Goal: Transaction & Acquisition: Purchase product/service

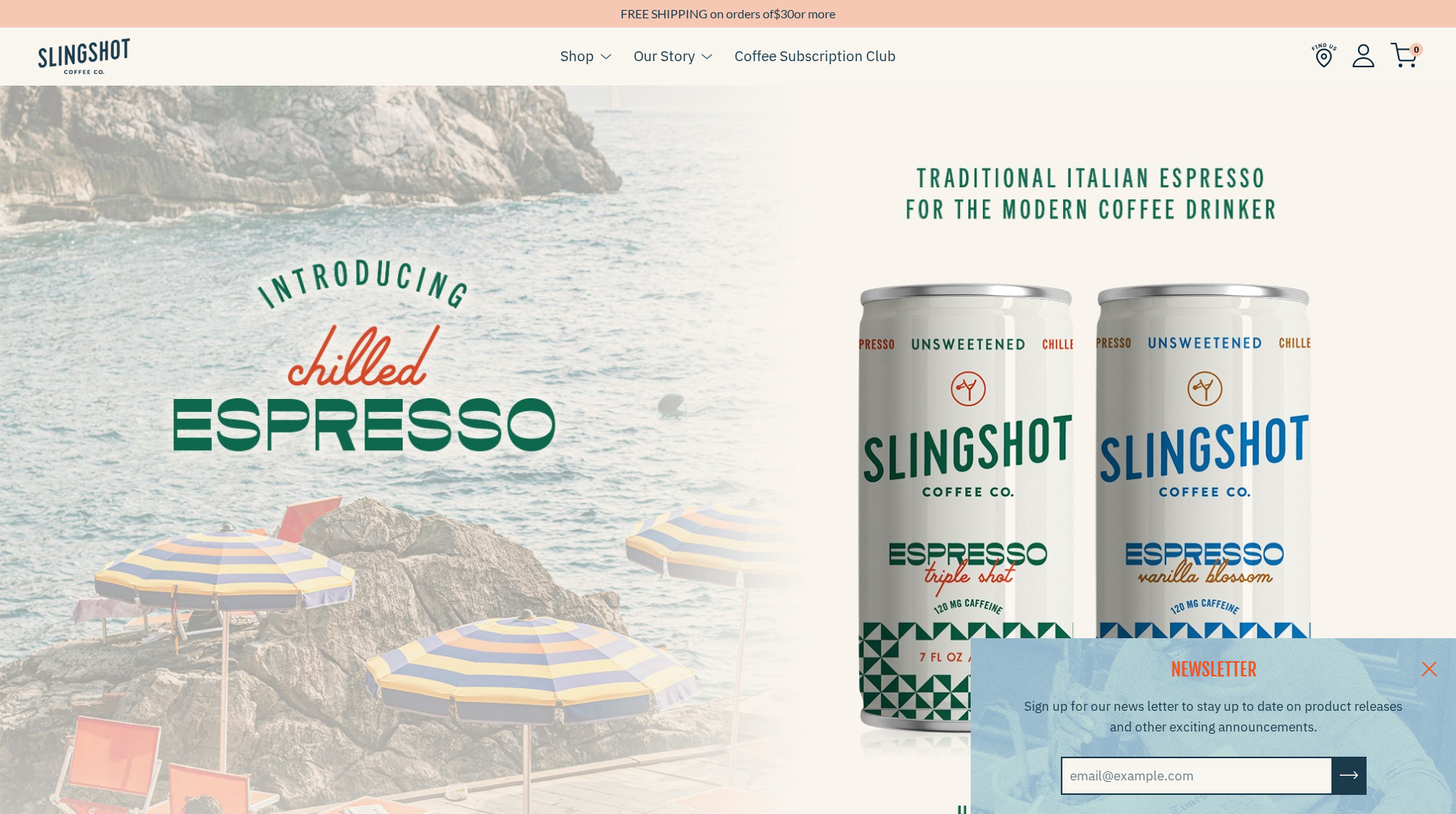
click at [1447, 661] on link at bounding box center [1429, 668] width 54 height 59
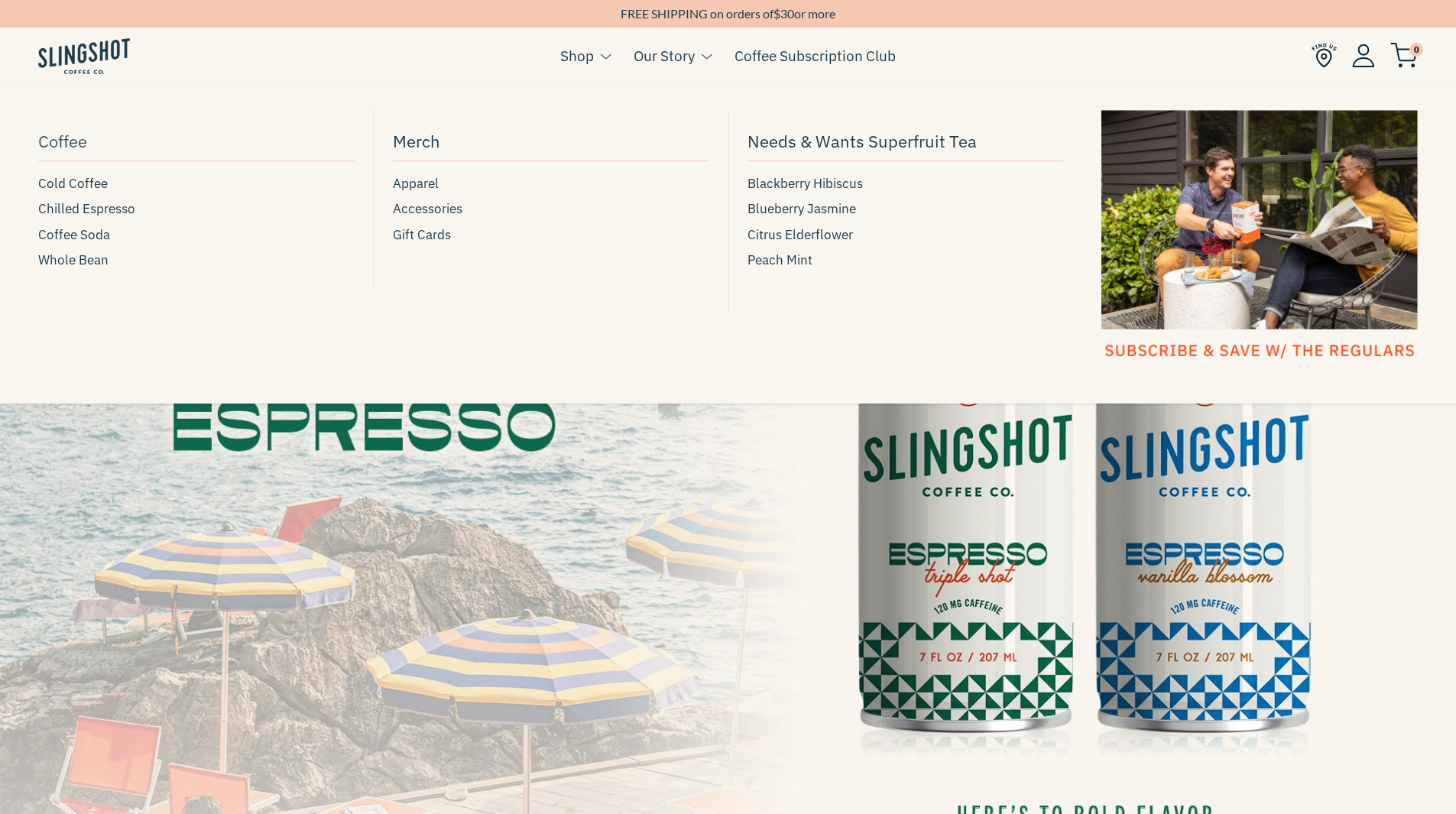
click at [57, 144] on span "Coffee" at bounding box center [62, 141] width 49 height 27
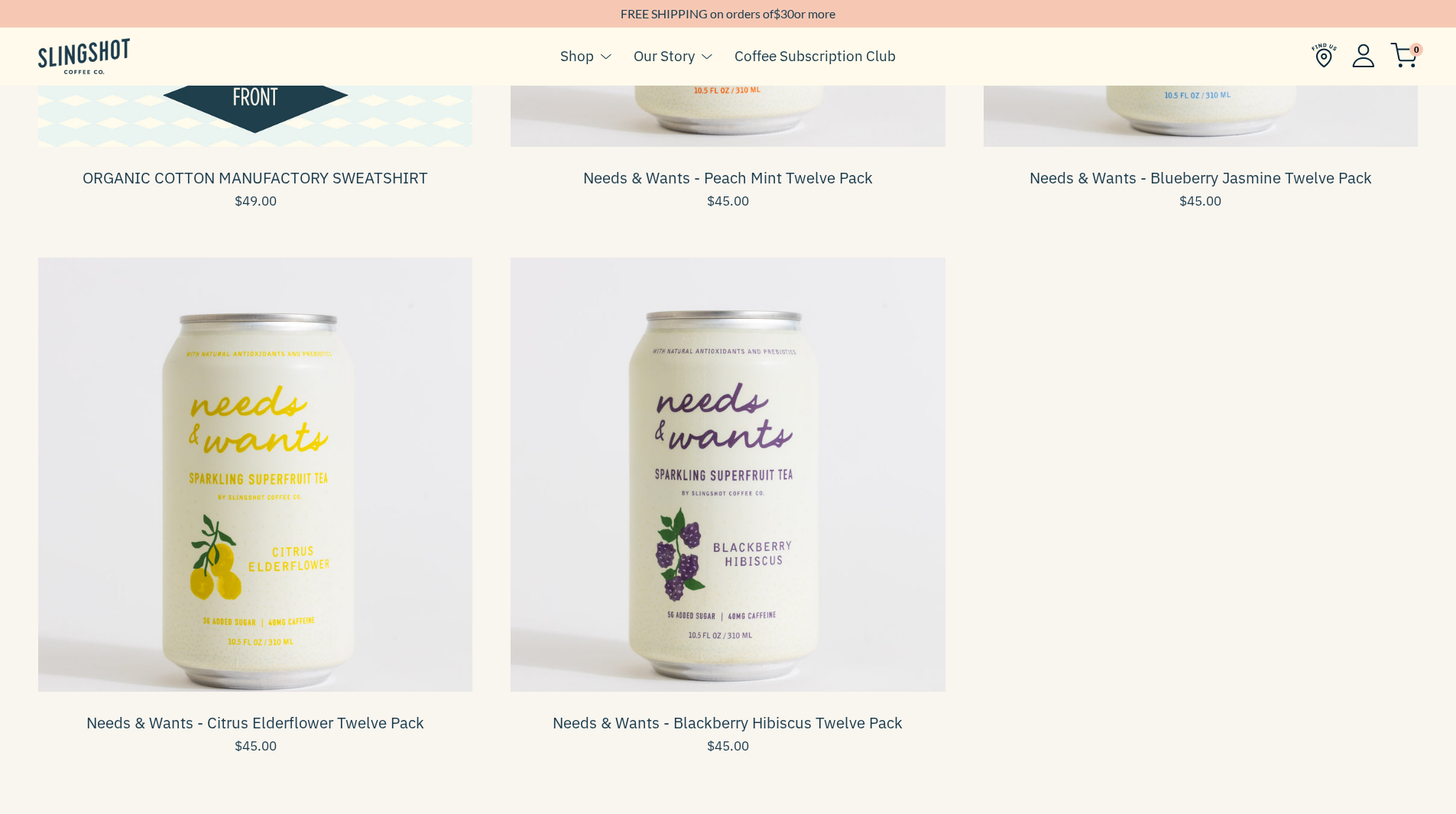
scroll to position [1682, 0]
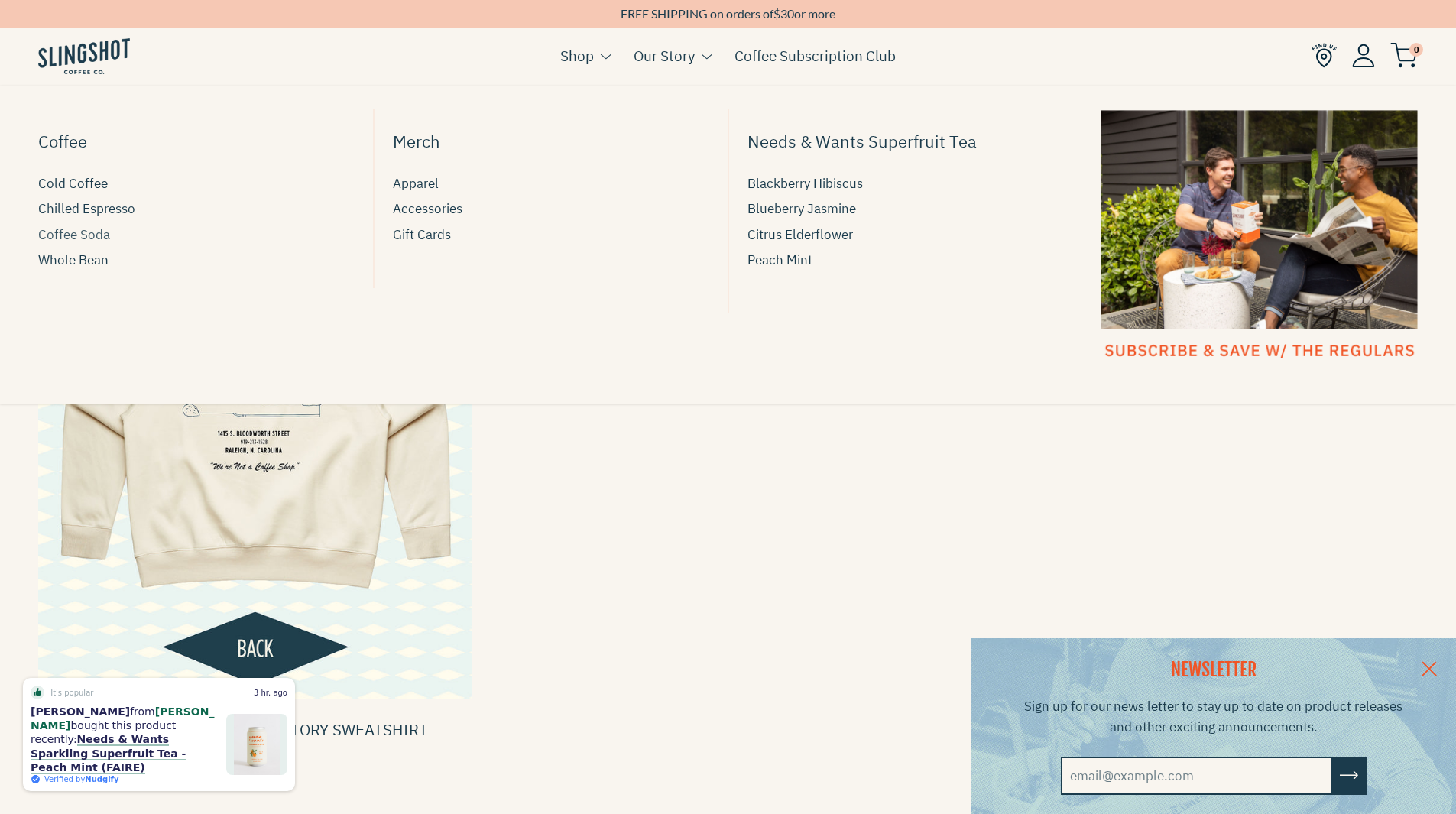
click at [73, 233] on span "Coffee Soda" at bounding box center [73, 235] width 71 height 21
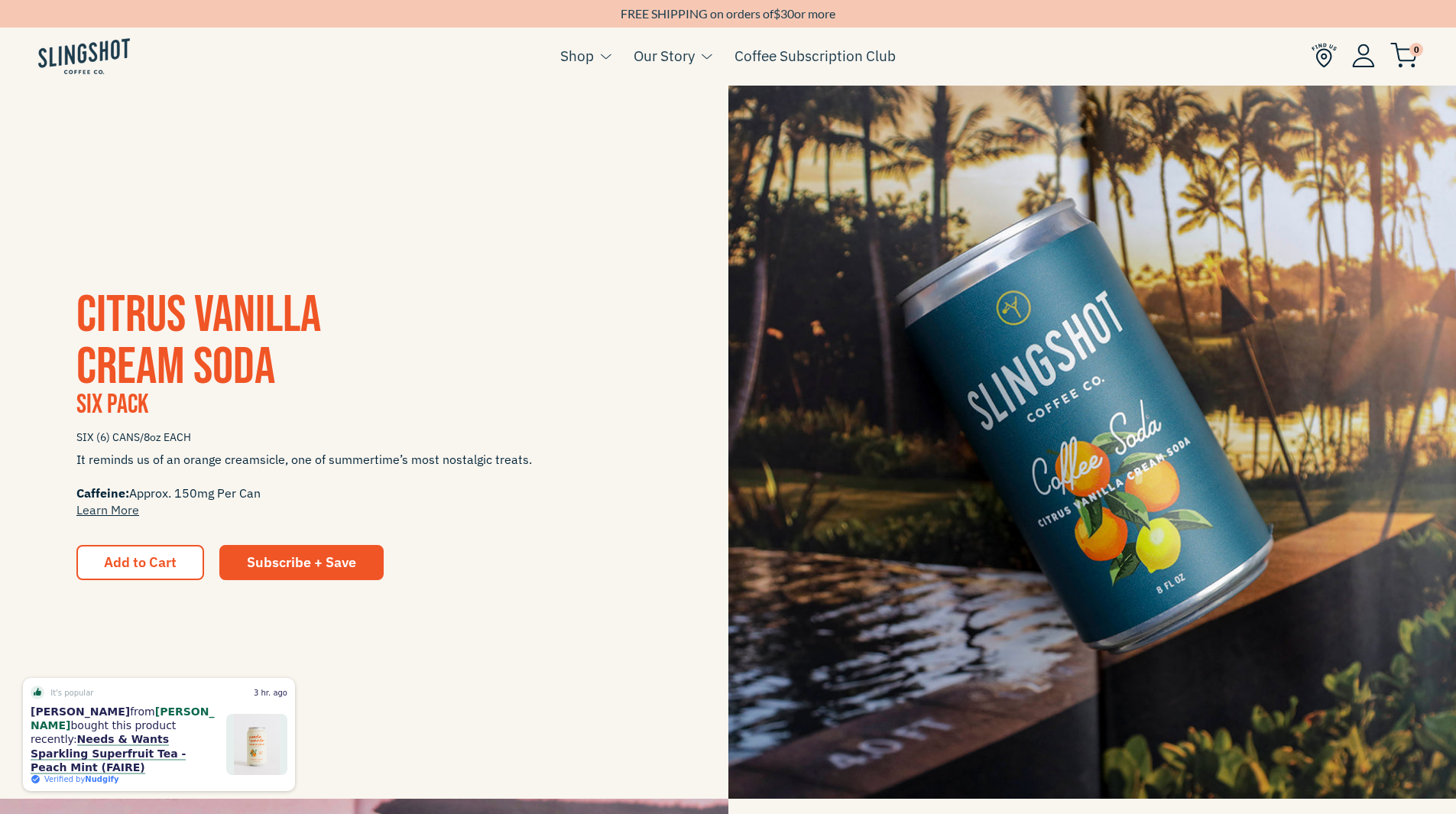
scroll to position [512, 0]
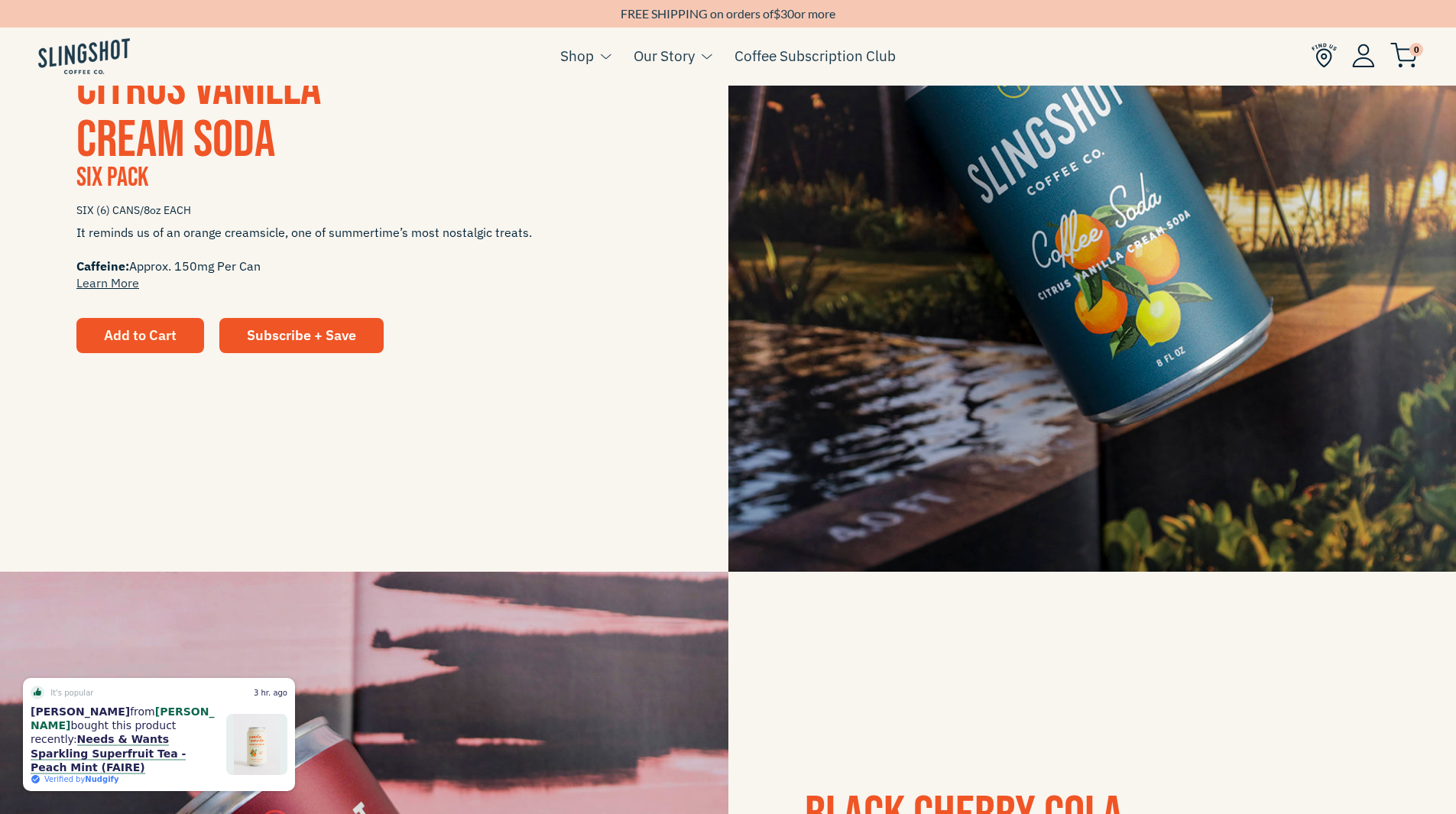
click at [173, 350] on button "Add to Cart" at bounding box center [140, 336] width 128 height 35
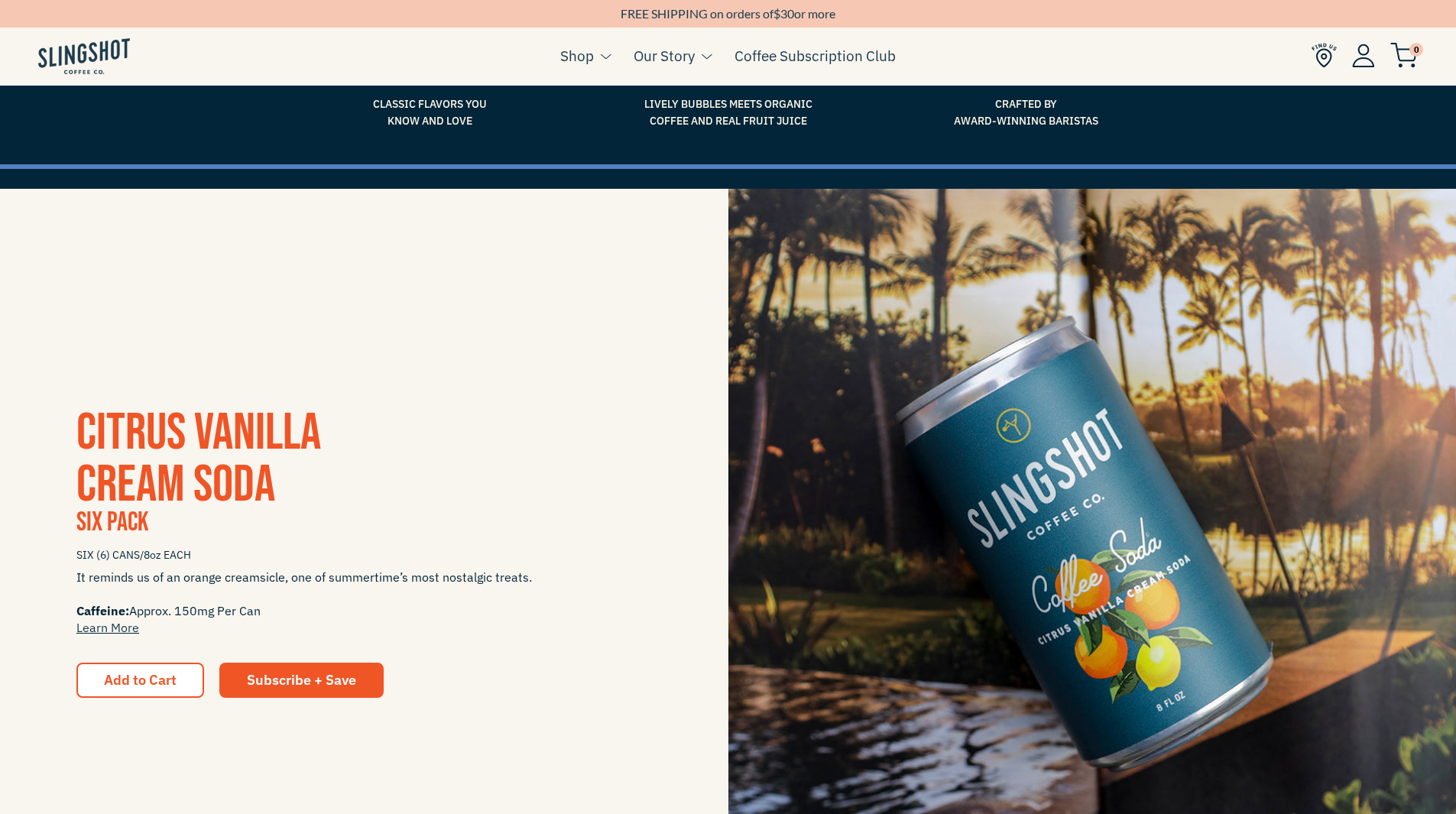
scroll to position [306, 0]
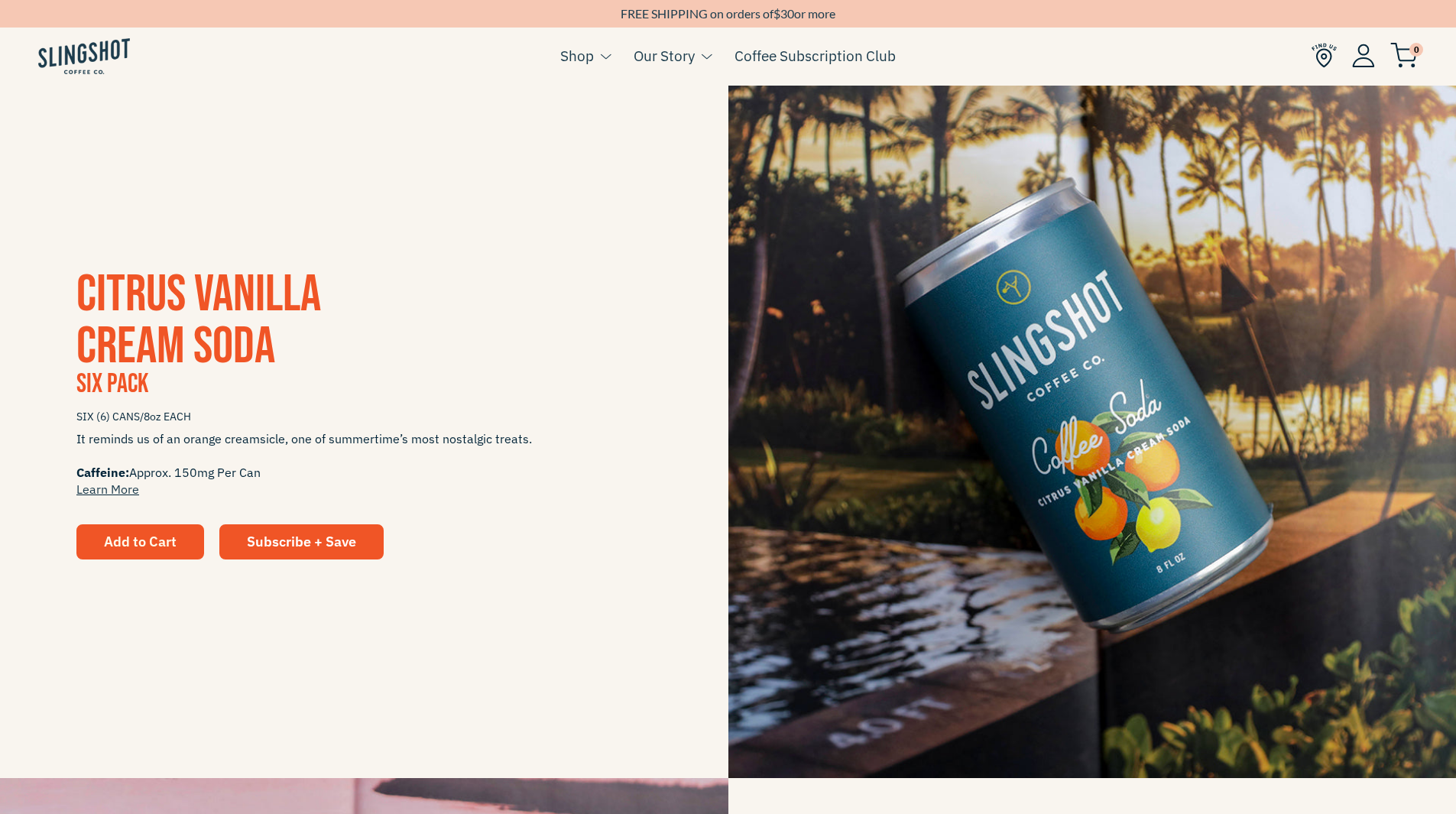
click at [124, 544] on span "Add to Cart" at bounding box center [140, 542] width 72 height 18
click at [134, 542] on span "Add to Cart" at bounding box center [140, 542] width 72 height 18
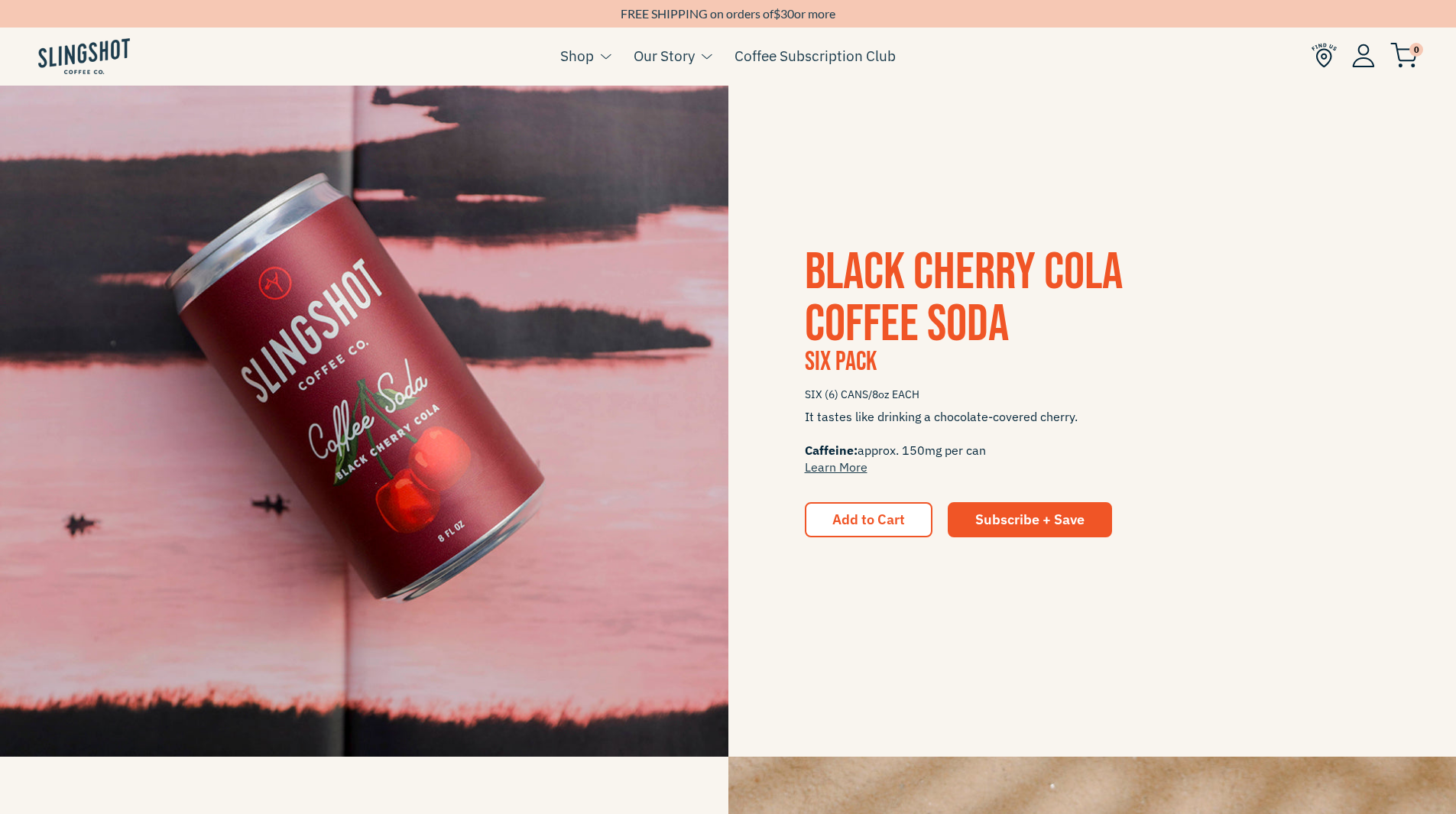
scroll to position [1070, 0]
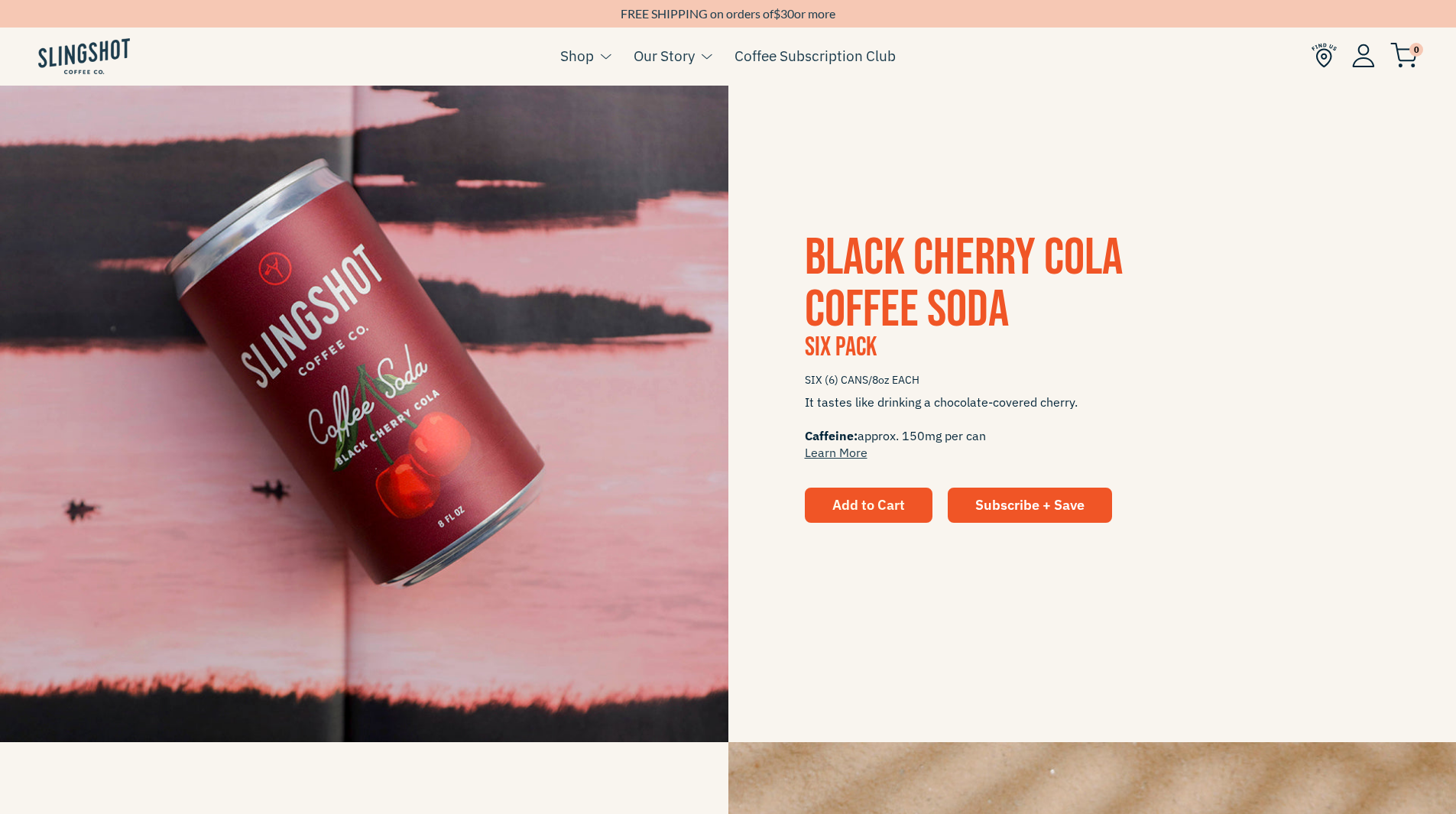
click at [852, 501] on span "Add to Cart" at bounding box center [868, 505] width 72 height 18
click at [922, 272] on span "Black Cherry Cola Coffee Soda" at bounding box center [963, 283] width 318 height 114
